Goal: Understand site structure: Grasp the organization and layout of the website

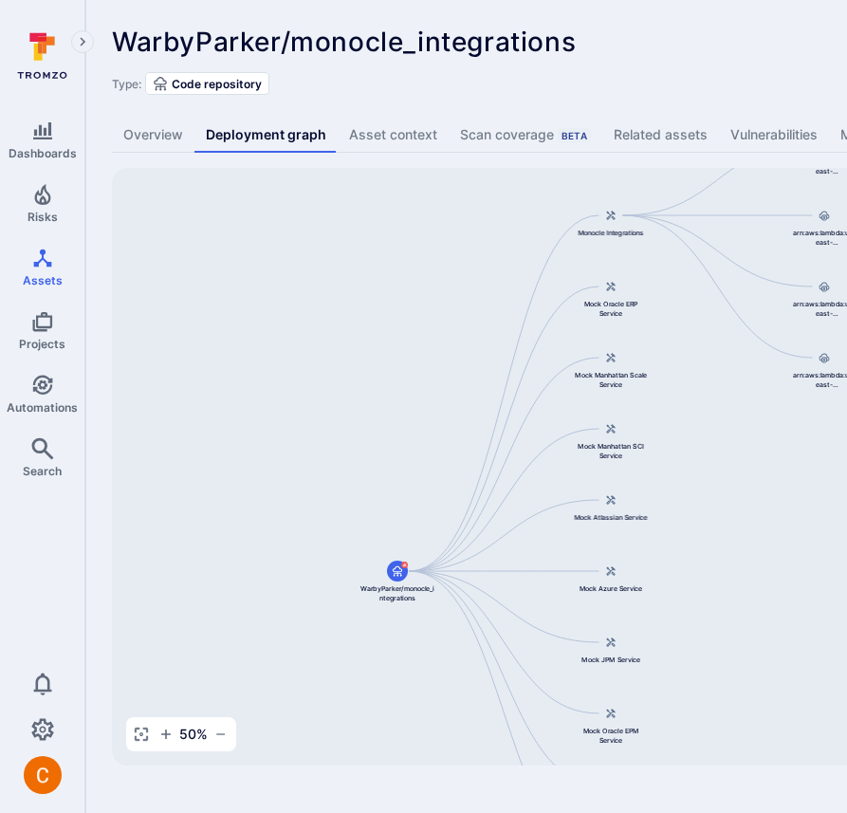
drag, startPoint x: 410, startPoint y: 345, endPoint x: 276, endPoint y: 388, distance: 140.3
click at [276, 388] on div "Monocle Integrations WarbyParker/monocle_integrations Mock Oracle ERP Service M…" at bounding box center [730, 466] width 1236 height 597
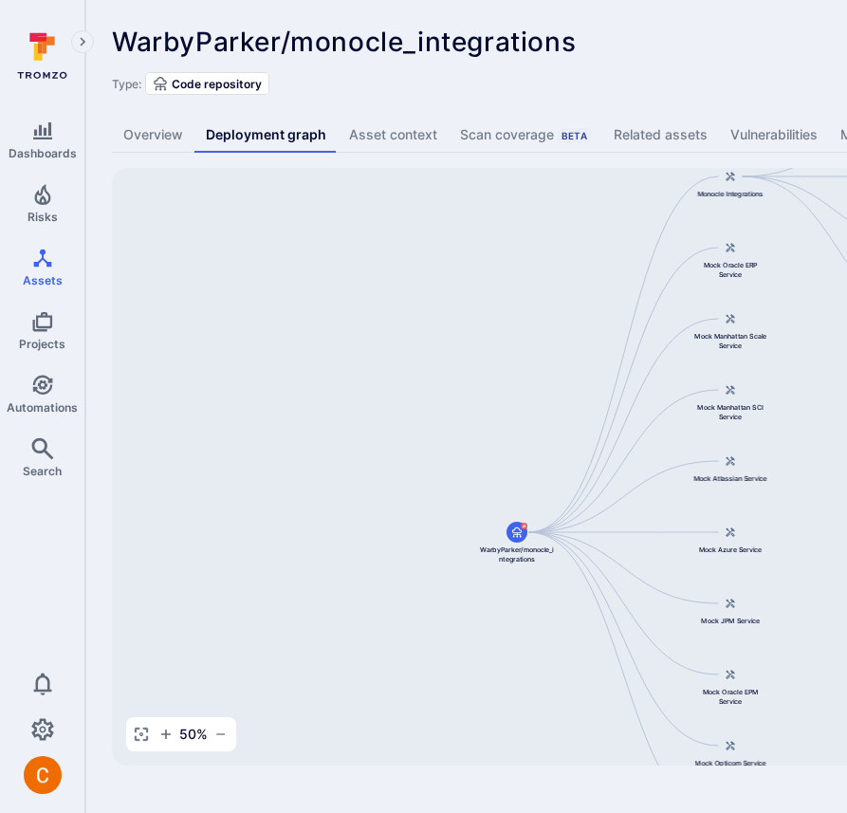
click at [630, 72] on div "Type: Code repository" at bounding box center [725, 83] width 1227 height 23
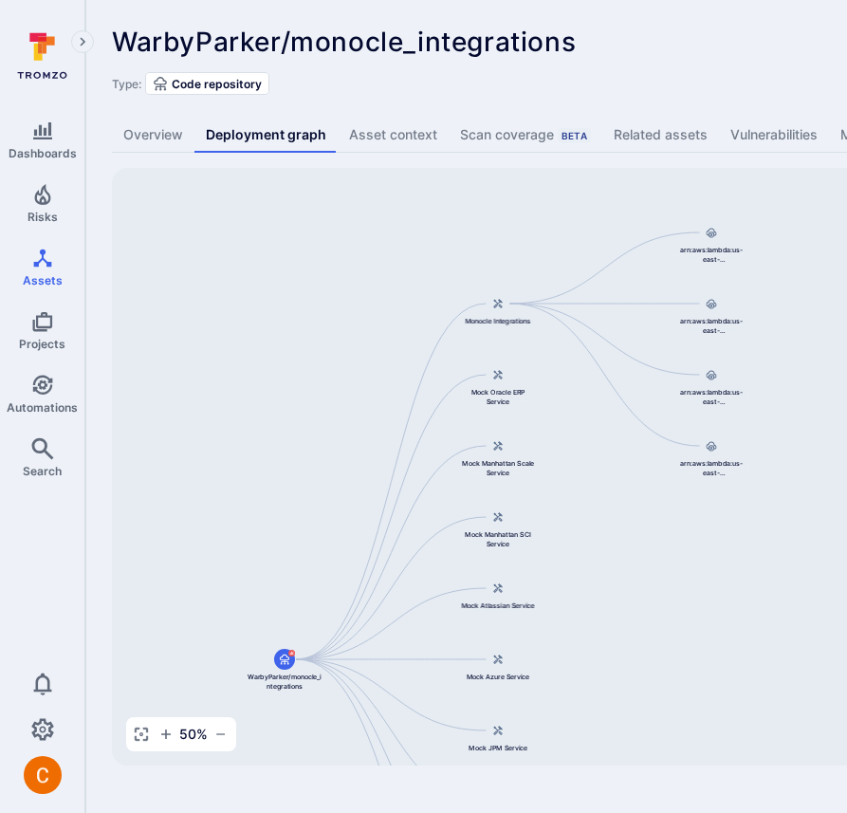
drag, startPoint x: 599, startPoint y: 244, endPoint x: 322, endPoint y: 411, distance: 323.3
click at [322, 411] on div "Monocle Integrations WarbyParker/monocle_integrations Mock Oracle ERP Service M…" at bounding box center [730, 466] width 1236 height 597
